Goal: Information Seeking & Learning: Compare options

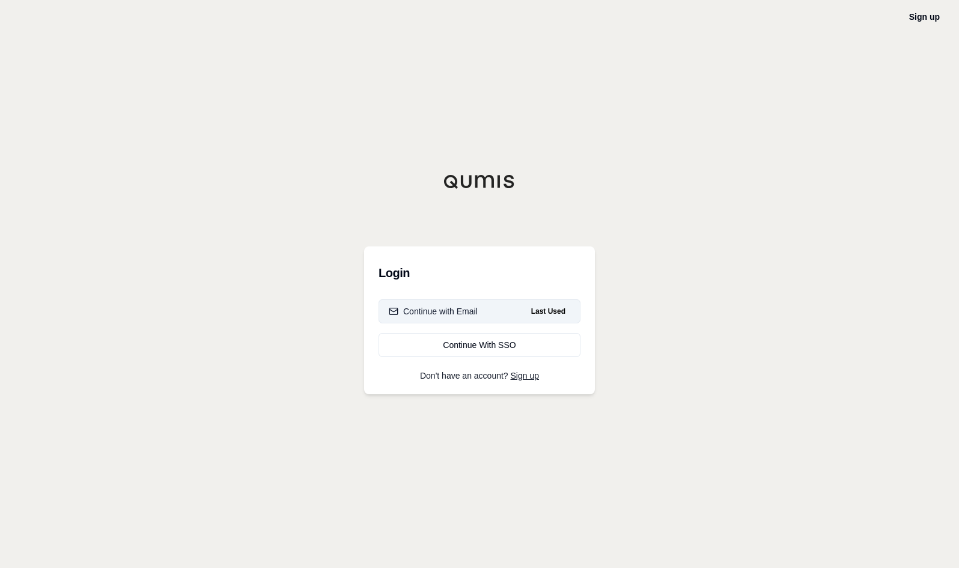
click at [432, 307] on div "Continue with Email" at bounding box center [433, 311] width 89 height 12
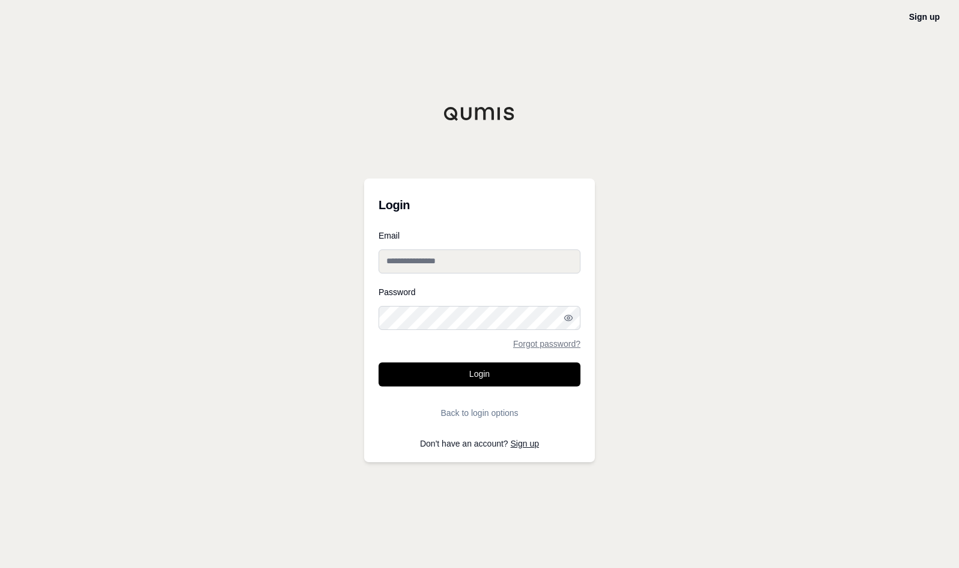
type input "**********"
click at [432, 260] on input "**********" at bounding box center [480, 261] width 202 height 24
click at [482, 377] on button "Login" at bounding box center [480, 374] width 202 height 24
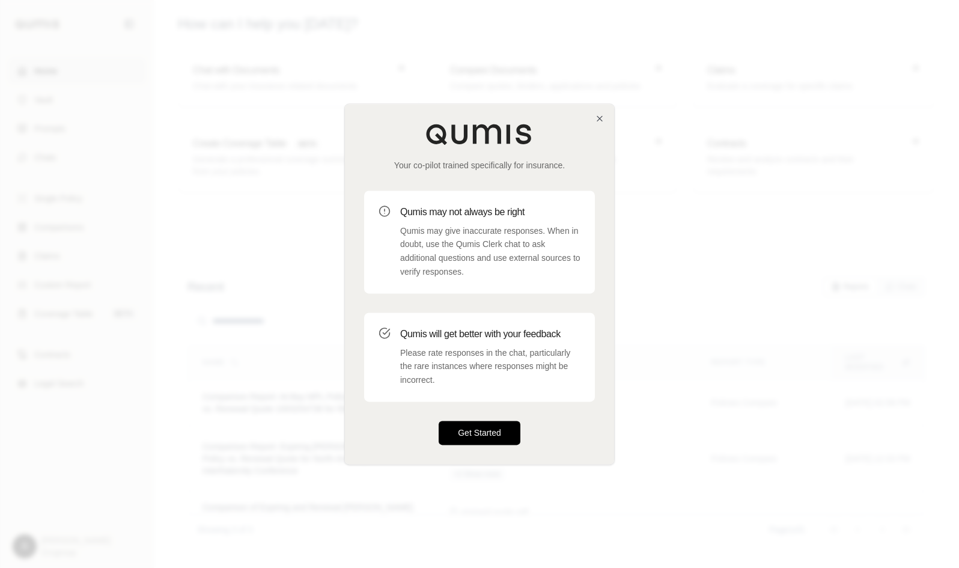
click at [484, 425] on button "Get Started" at bounding box center [480, 433] width 82 height 24
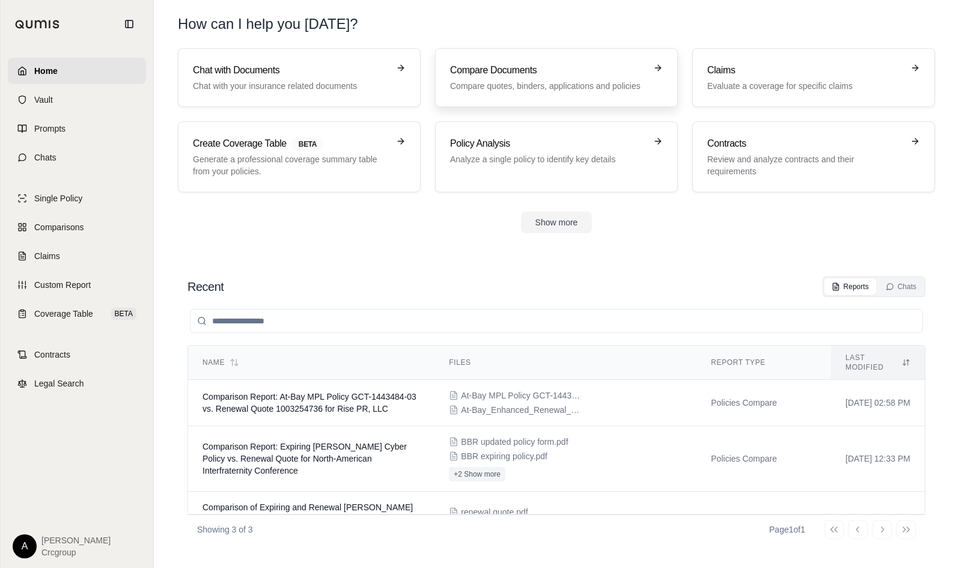
click at [513, 72] on h3 "Compare Documents" at bounding box center [548, 70] width 196 height 14
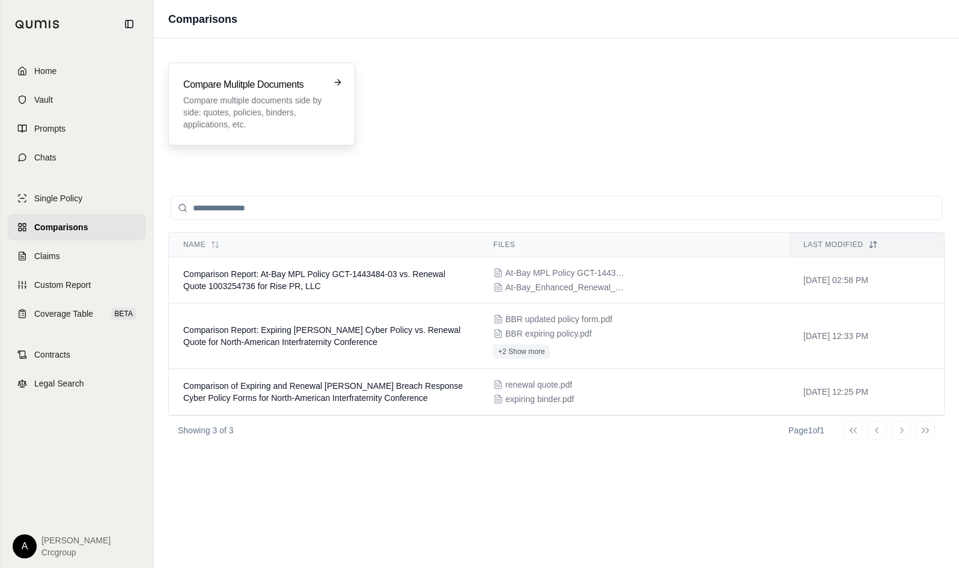
click at [336, 82] on icon at bounding box center [338, 83] width 10 height 10
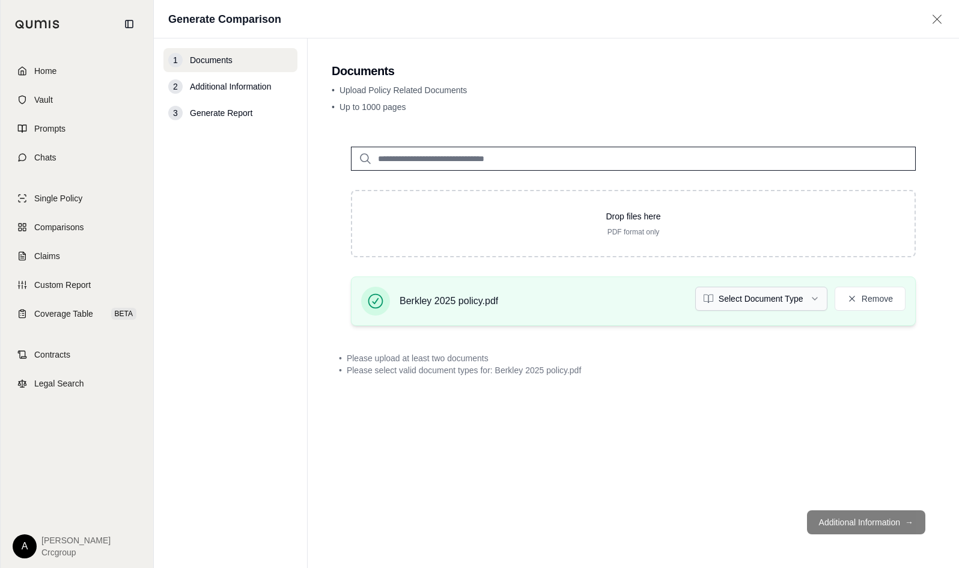
click at [766, 300] on html "Home Vault Prompts Chats Single Policy Comparisons Claims Custom Report Coverag…" at bounding box center [479, 284] width 959 height 568
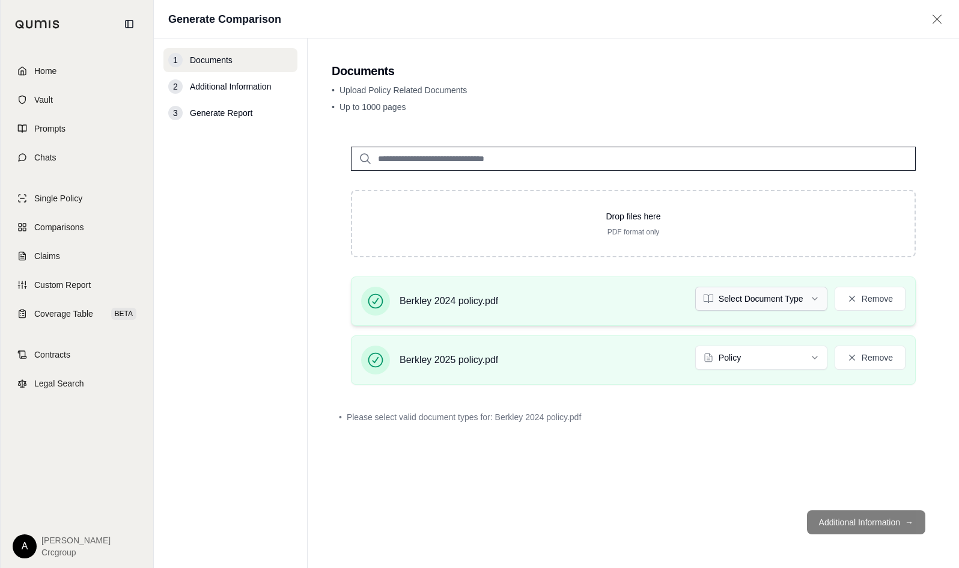
click at [756, 296] on html "Home Vault Prompts Chats Single Policy Comparisons Claims Custom Report Coverag…" at bounding box center [479, 284] width 959 height 568
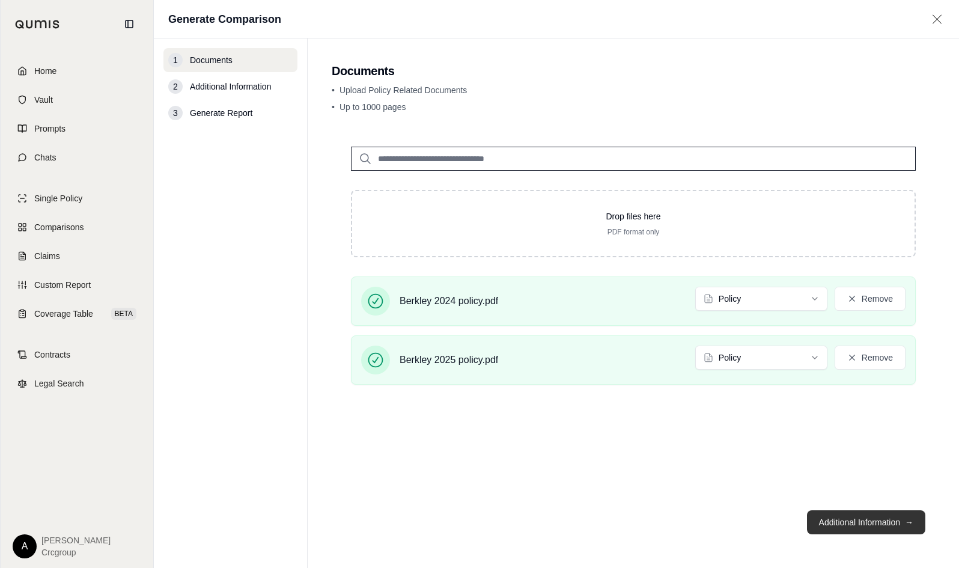
click at [860, 520] on button "Additional Information →" at bounding box center [866, 522] width 118 height 24
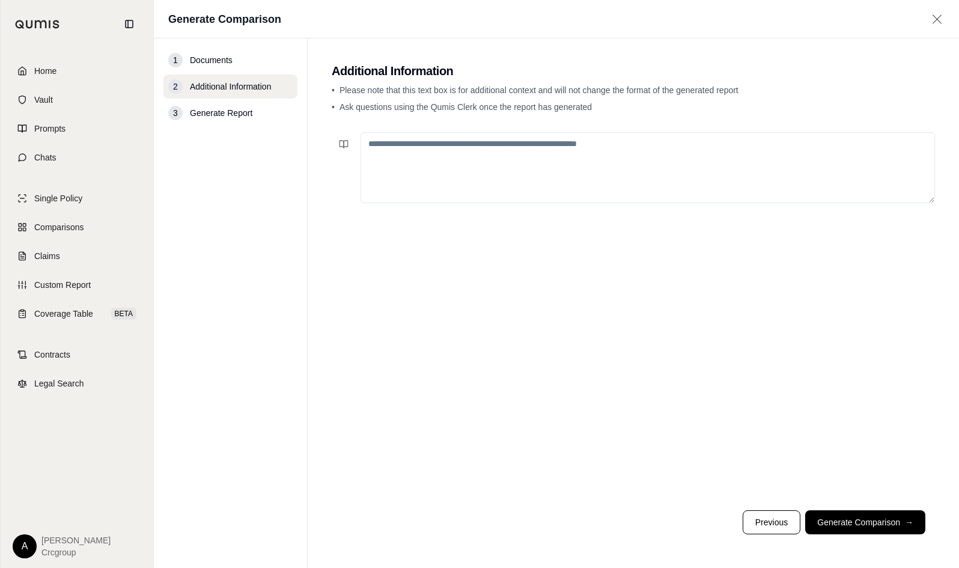
click at [674, 145] on textarea at bounding box center [648, 167] width 574 height 71
type textarea "**********"
click at [872, 517] on button "Generate Comparison →" at bounding box center [865, 522] width 120 height 24
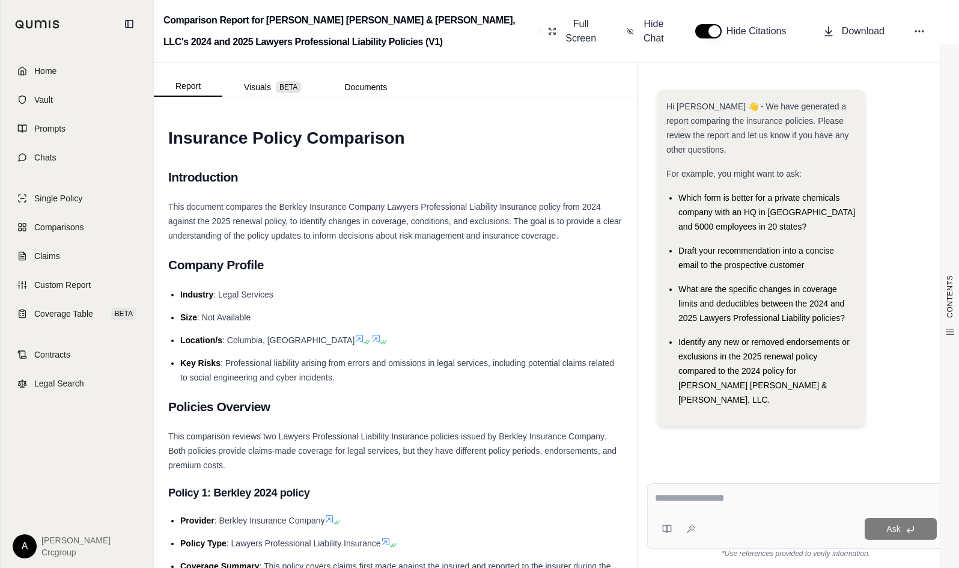
click at [482, 304] on ul "Industry : Legal Services Size : Not Available Location/s : [GEOGRAPHIC_DATA], …" at bounding box center [395, 335] width 454 height 97
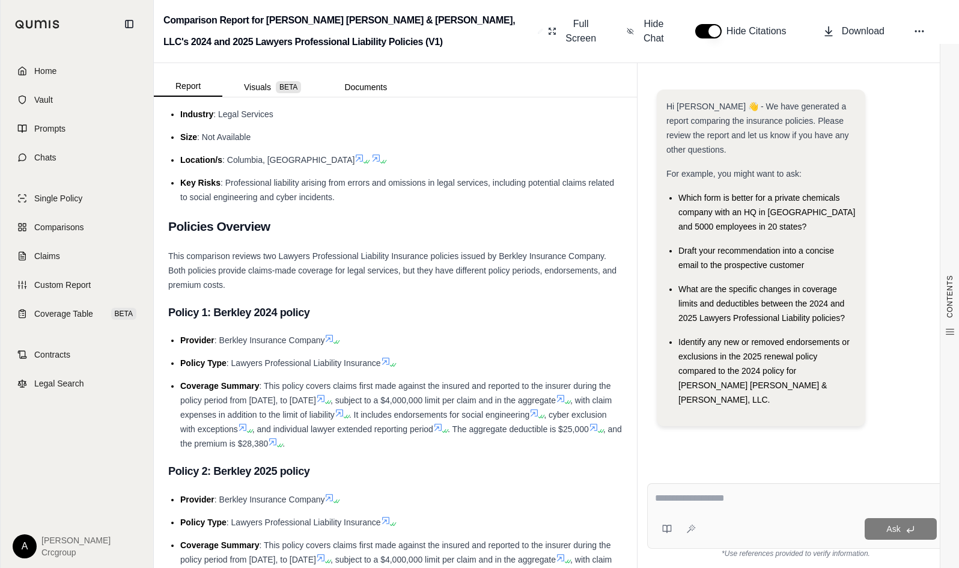
scroll to position [240, 0]
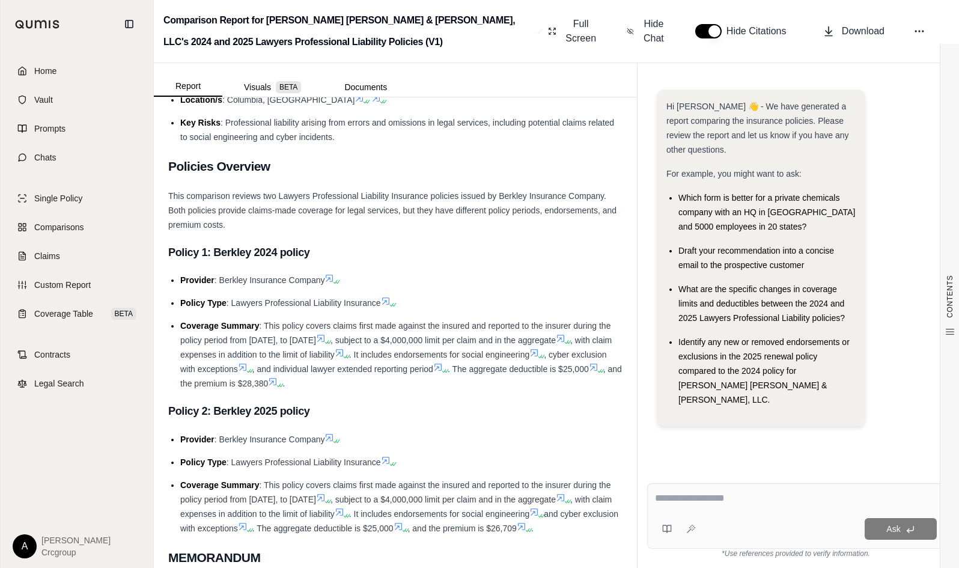
drag, startPoint x: 422, startPoint y: 279, endPoint x: 350, endPoint y: 255, distance: 76.4
click at [350, 255] on h3 "Policy 1: Berkley 2024 policy" at bounding box center [395, 253] width 454 height 22
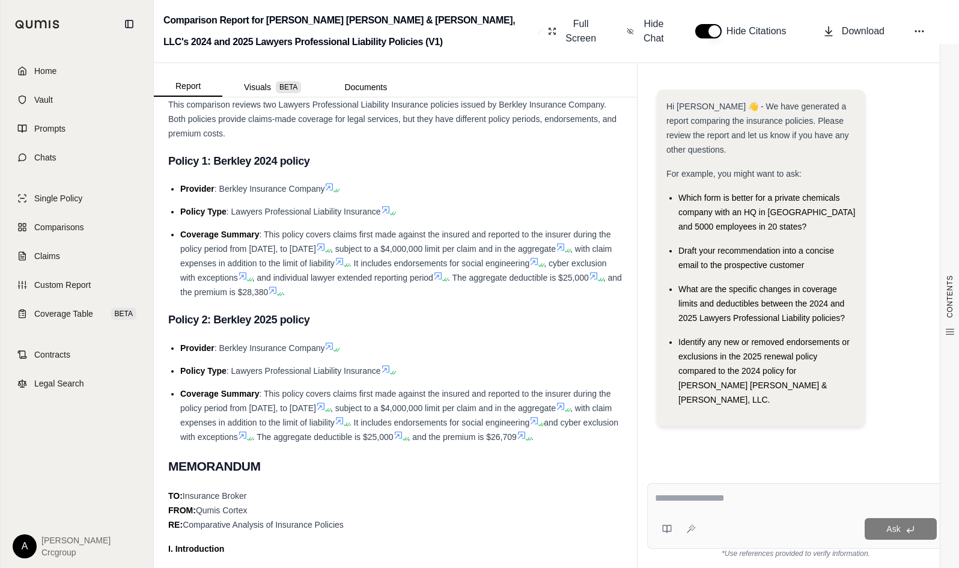
scroll to position [0, 0]
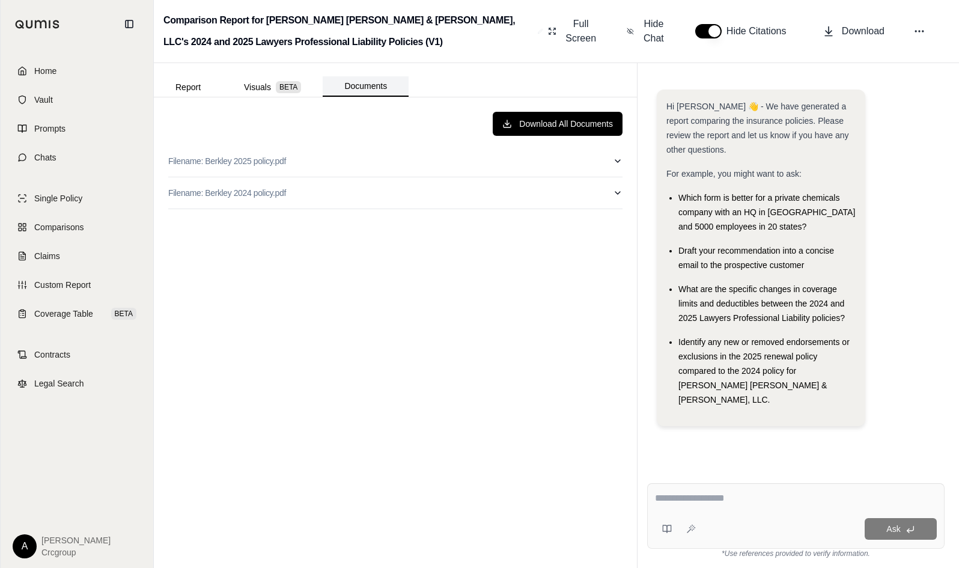
click at [370, 83] on button "Documents" at bounding box center [366, 86] width 86 height 20
click at [177, 86] on button "Report" at bounding box center [188, 87] width 68 height 19
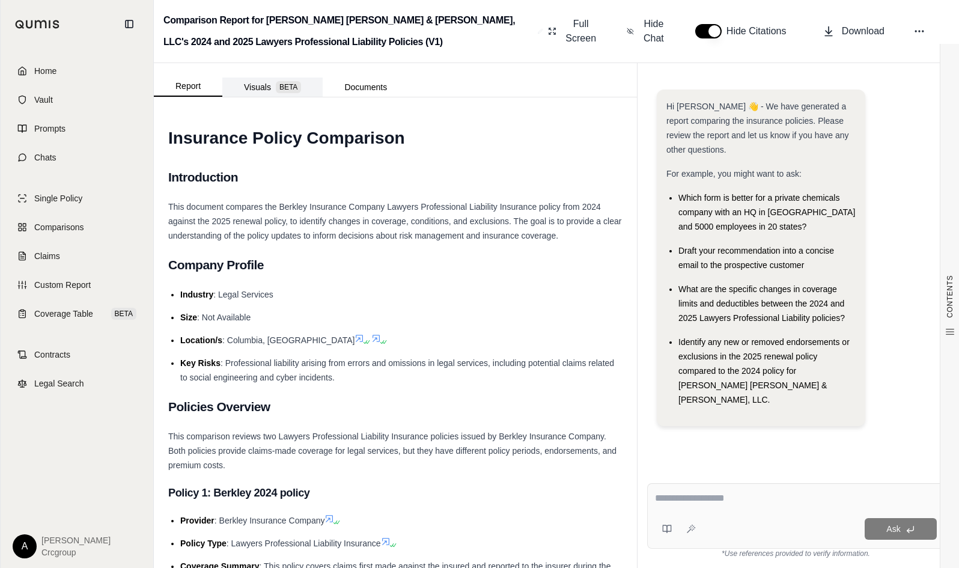
click at [272, 87] on button "Visuals BETA" at bounding box center [272, 87] width 100 height 19
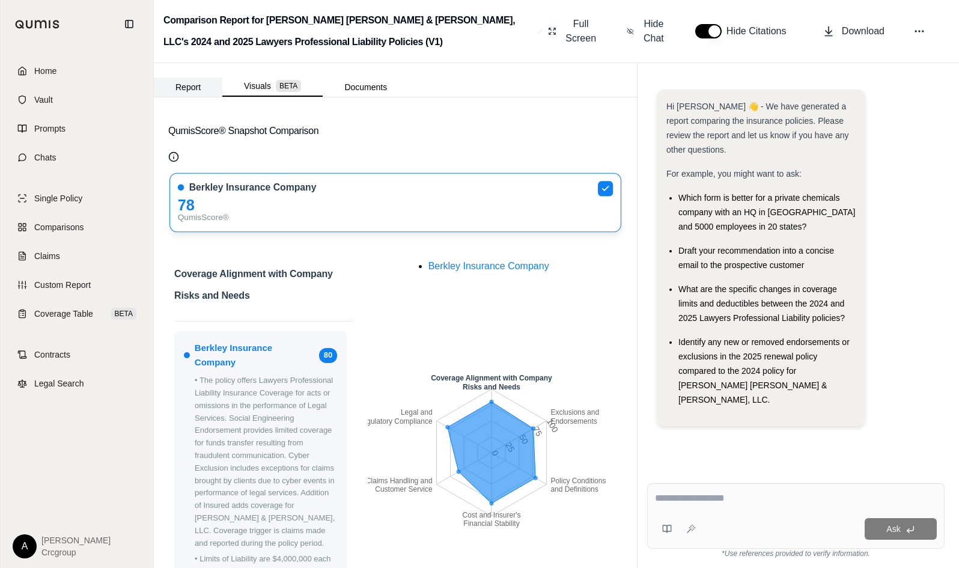
click at [198, 87] on button "Report" at bounding box center [188, 87] width 68 height 19
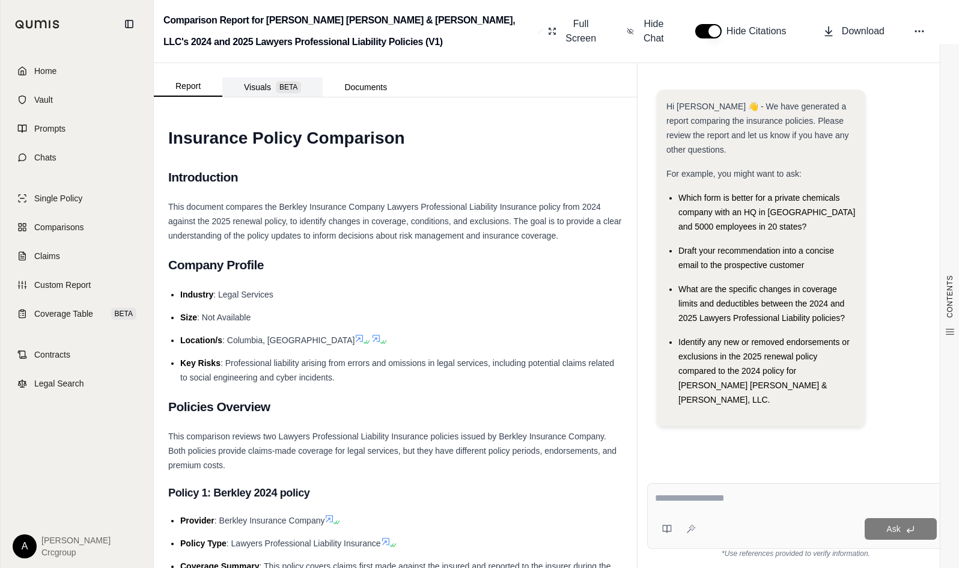
click at [256, 85] on button "Visuals BETA" at bounding box center [272, 87] width 100 height 19
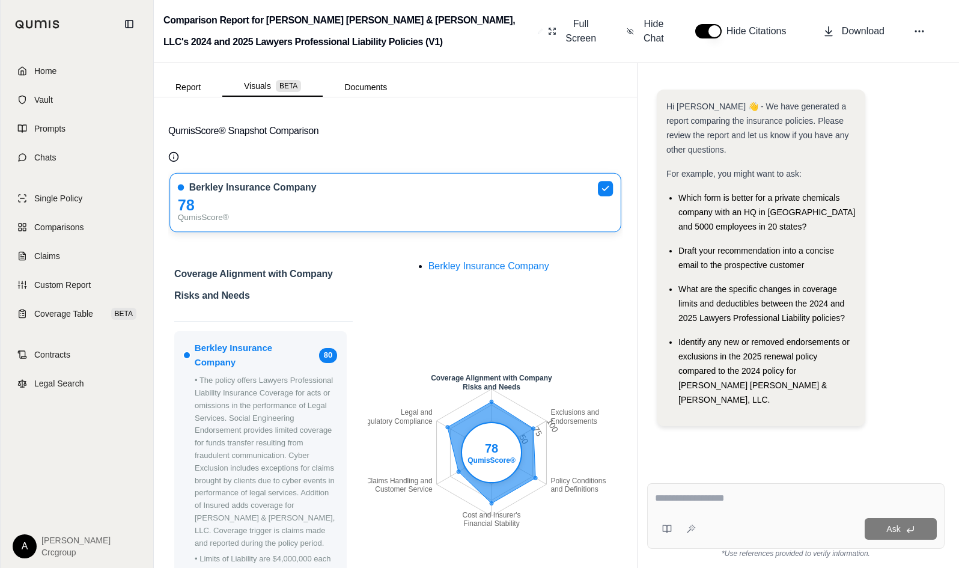
click at [173, 84] on button "Report" at bounding box center [188, 87] width 68 height 19
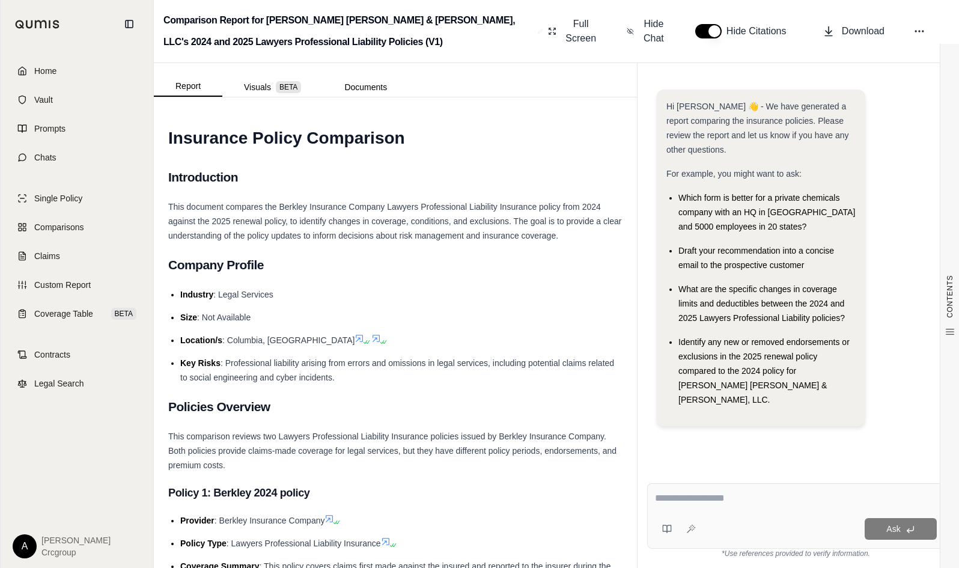
drag, startPoint x: 654, startPoint y: 192, endPoint x: 508, endPoint y: 196, distance: 146.7
